Goal: Task Accomplishment & Management: Use online tool/utility

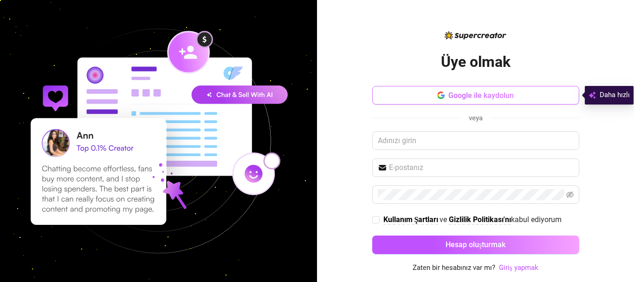
click at [427, 91] on button "Google ile kaydolun" at bounding box center [475, 95] width 207 height 19
click at [473, 93] on font "Google ile kaydolun" at bounding box center [480, 95] width 65 height 9
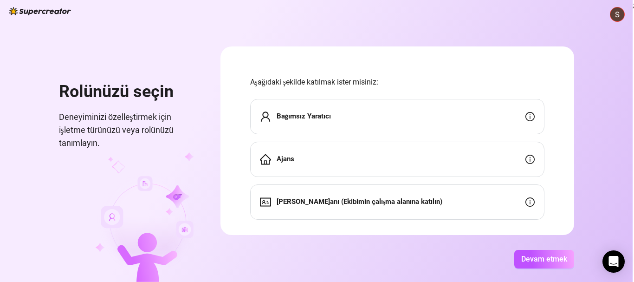
click at [310, 121] on span "Bağımsız Yaratıcı" at bounding box center [304, 116] width 55 height 11
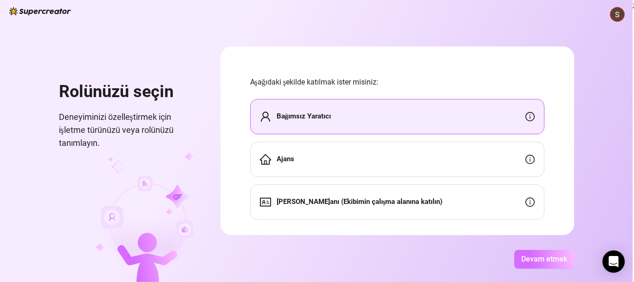
click at [532, 262] on font "Devam etmek" at bounding box center [544, 258] width 46 height 9
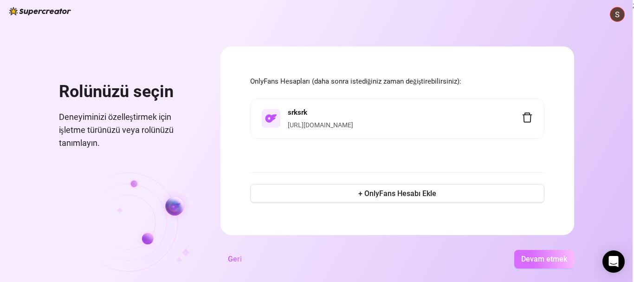
click at [548, 256] on font "Devam etmek" at bounding box center [544, 258] width 46 height 9
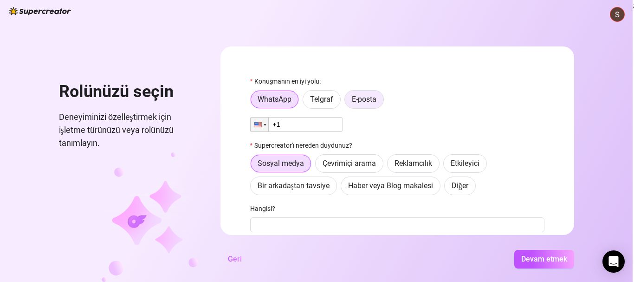
click at [362, 104] on label "E-posta" at bounding box center [363, 99] width 39 height 19
click at [347, 102] on input "E-posta" at bounding box center [347, 102] width 0 height 0
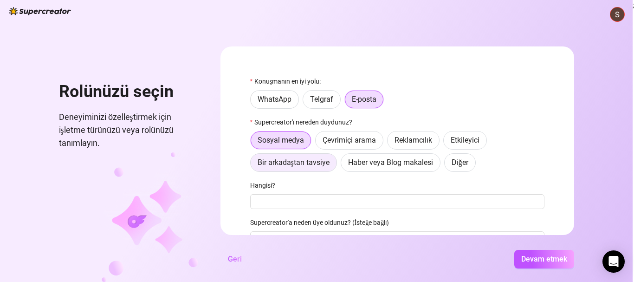
click at [275, 165] on font "Bir arkadaştan tavsiye" at bounding box center [294, 162] width 72 height 9
click at [253, 165] on input "Bir arkadaştan tavsiye" at bounding box center [253, 165] width 0 height 0
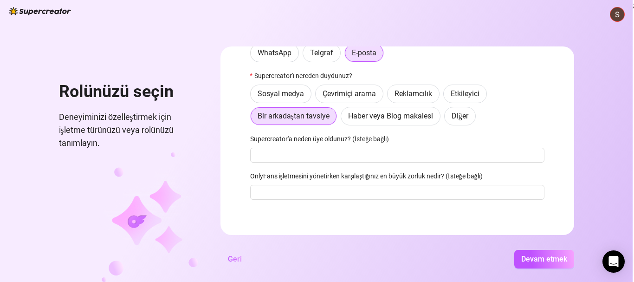
scroll to position [50, 0]
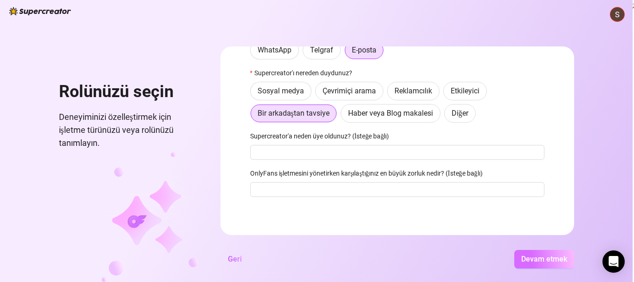
click at [538, 264] on button "Devam etmek" at bounding box center [544, 259] width 60 height 19
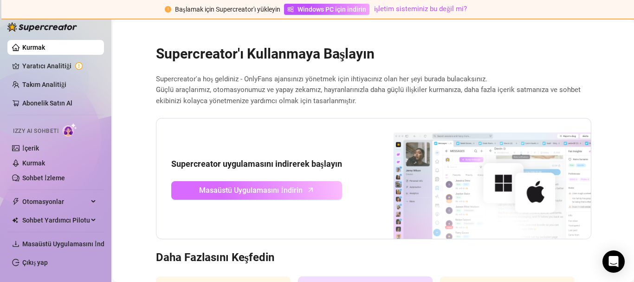
click at [280, 192] on font "Masaüstü Uygulamasını İndirin" at bounding box center [250, 190] width 103 height 9
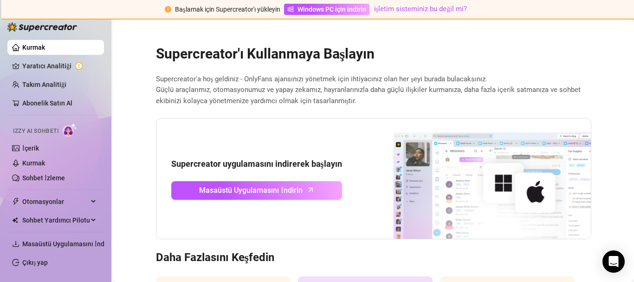
click at [45, 44] on link "Kurmak" at bounding box center [33, 47] width 23 height 7
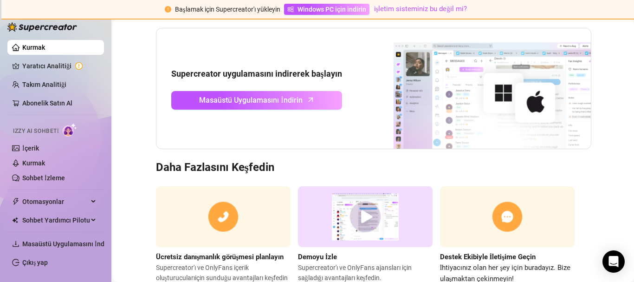
scroll to position [121, 0]
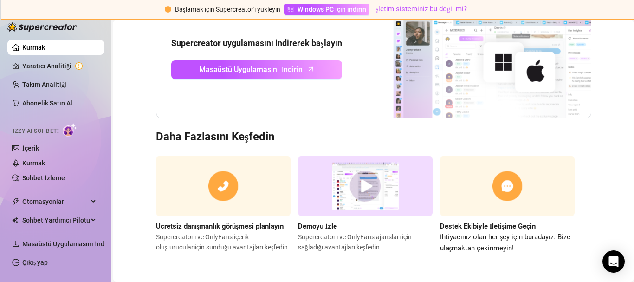
click at [64, 131] on img at bounding box center [70, 129] width 14 height 13
click at [22, 47] on link "Kurmak" at bounding box center [33, 47] width 23 height 7
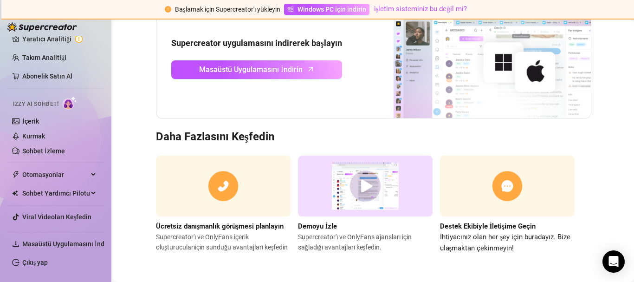
scroll to position [46, 0]
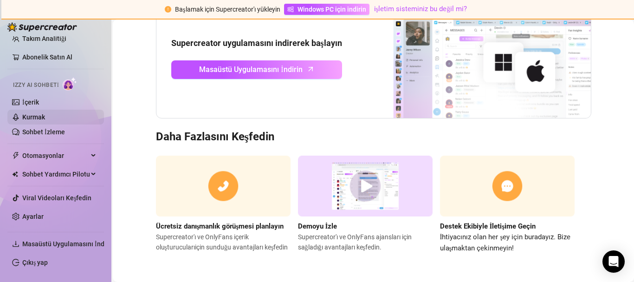
click at [39, 115] on link "Kurmak" at bounding box center [33, 116] width 23 height 7
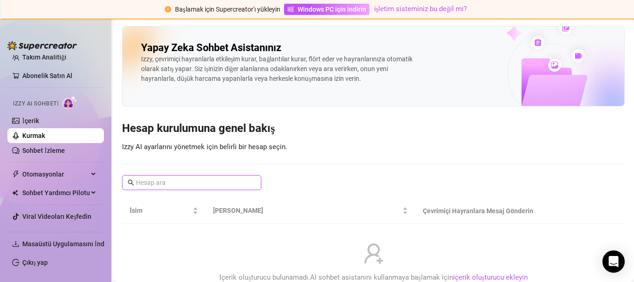
click at [202, 182] on input "text" at bounding box center [192, 182] width 112 height 10
paste input "i like u and i dont wanna lose touch eith you :>"
type input "i like u and i dont wanna lose touch eith you :>"
click at [233, 181] on input "i like u and i dont wanna lose touch eith you :>" at bounding box center [192, 182] width 112 height 10
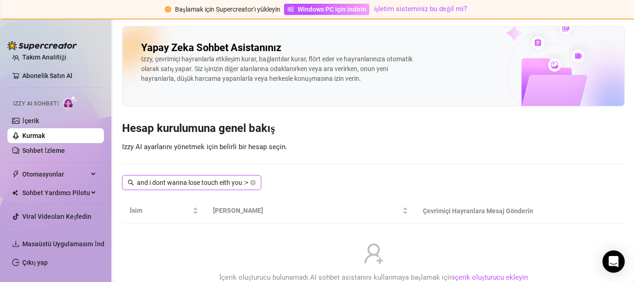
click at [233, 181] on input "i like u and i dont wanna lose touch eith you :>" at bounding box center [192, 182] width 112 height 10
click at [234, 180] on input "i like u and i dont wanna lose touch eith you :>" at bounding box center [192, 182] width 112 height 10
paste input "x with* [DOMAIN_NAME][URL]"
click at [236, 182] on input "x with* [DOMAIN_NAME][URL]" at bounding box center [192, 182] width 112 height 10
type input "x with* [DOMAIN_NAME][URL]"
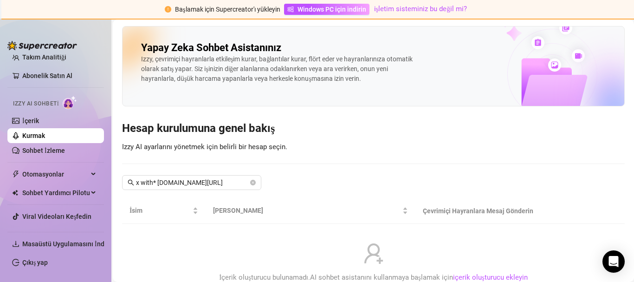
click at [258, 11] on font "Başlamak için Supercreator'ı yükleyin" at bounding box center [227, 9] width 105 height 7
click at [26, 59] on link "Takım Analitiği" at bounding box center [44, 56] width 44 height 7
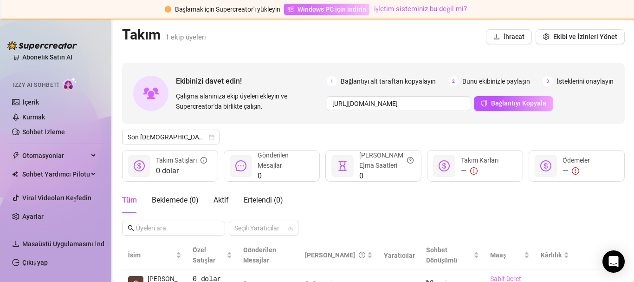
click at [311, 10] on font "Windows PC için indirin" at bounding box center [332, 9] width 69 height 7
click at [60, 83] on div "Izzy AI Sohbeti" at bounding box center [55, 83] width 84 height 13
click at [66, 84] on img at bounding box center [70, 83] width 14 height 13
click at [22, 103] on link "İçerik" at bounding box center [30, 101] width 17 height 7
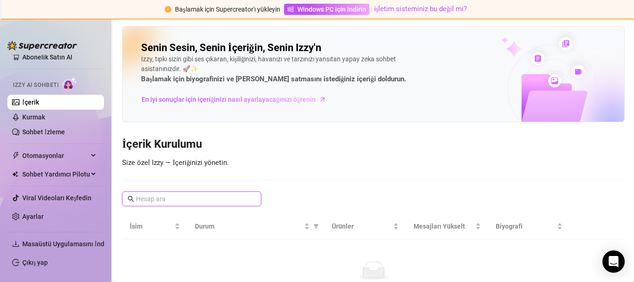
click at [181, 197] on input "text" at bounding box center [192, 199] width 112 height 10
paste input "x with* [DOMAIN_NAME][URL]"
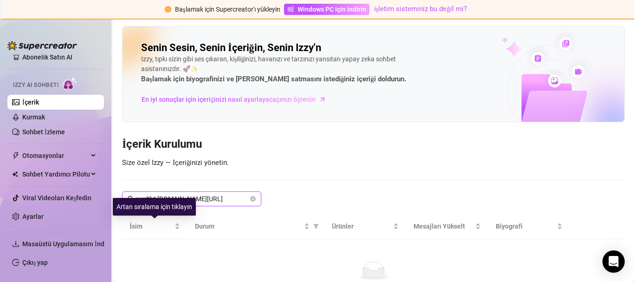
click at [144, 195] on input "x with* [DOMAIN_NAME][URL]" at bounding box center [192, 199] width 112 height 10
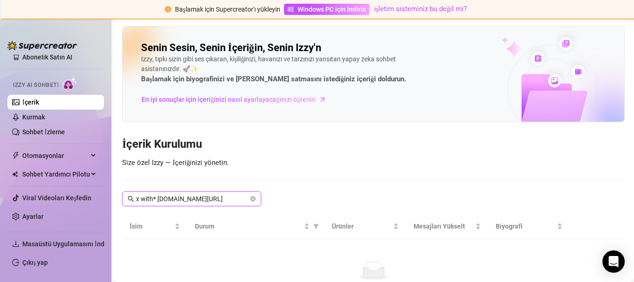
drag, startPoint x: 153, startPoint y: 197, endPoint x: 147, endPoint y: 198, distance: 6.1
click at [147, 198] on input "x with* [DOMAIN_NAME][URL]" at bounding box center [192, 199] width 112 height 10
click at [155, 203] on input "x with* [DOMAIN_NAME][URL]" at bounding box center [192, 199] width 112 height 10
click at [246, 204] on span "[DOMAIN_NAME][URL]" at bounding box center [191, 198] width 139 height 15
type input "[DOMAIN_NAME][URL]"
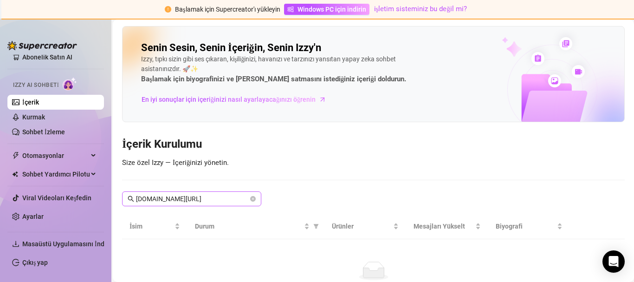
click at [133, 197] on icon "aramak" at bounding box center [131, 198] width 6 height 6
click at [135, 203] on span "[DOMAIN_NAME][URL]" at bounding box center [191, 198] width 139 height 15
click at [133, 201] on span "[DOMAIN_NAME][URL]" at bounding box center [191, 198] width 139 height 15
click at [134, 201] on icon "aramak" at bounding box center [131, 198] width 6 height 6
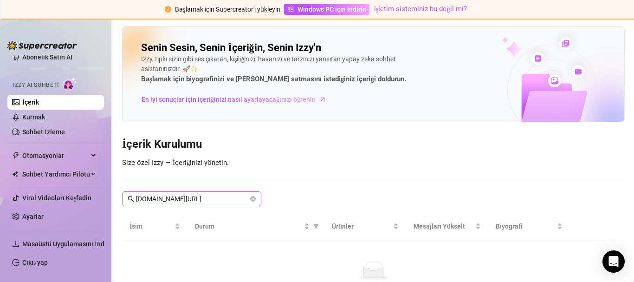
click at [133, 201] on icon "aramak" at bounding box center [131, 198] width 6 height 6
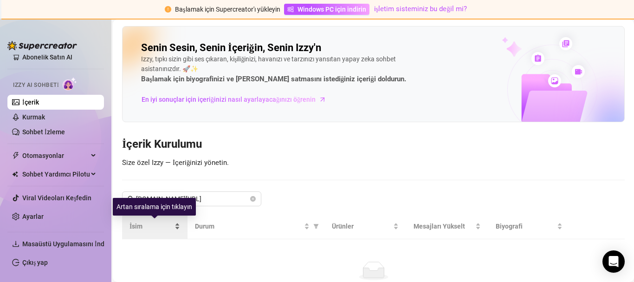
click at [140, 228] on font "İsim" at bounding box center [136, 225] width 13 height 7
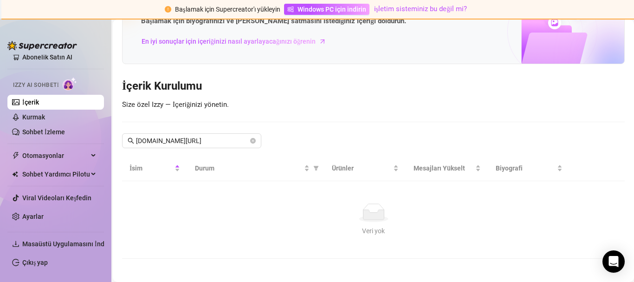
scroll to position [63, 0]
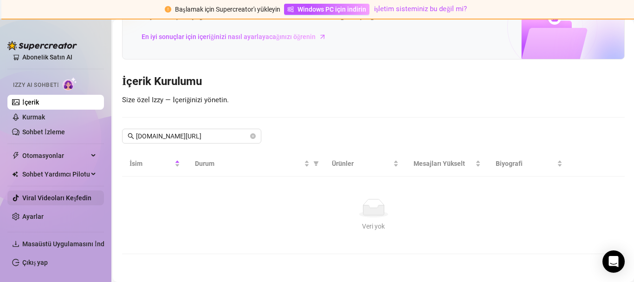
click at [22, 196] on link "Viral Videoları Keşfedin" at bounding box center [56, 197] width 69 height 7
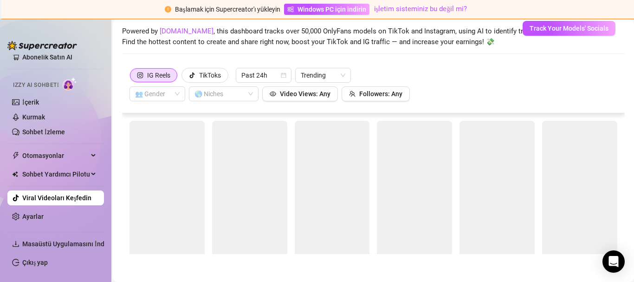
scroll to position [40, 0]
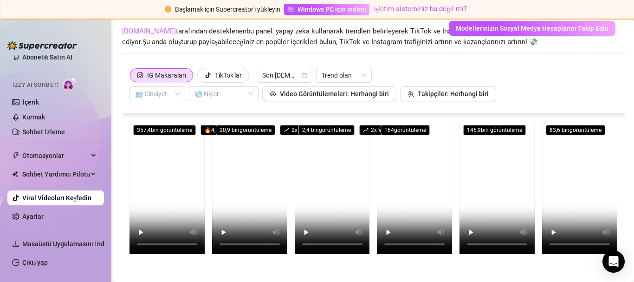
click at [139, 31] on font "[DOMAIN_NAME]" at bounding box center [149, 31] width 54 height 8
